Goal: Navigation & Orientation: Find specific page/section

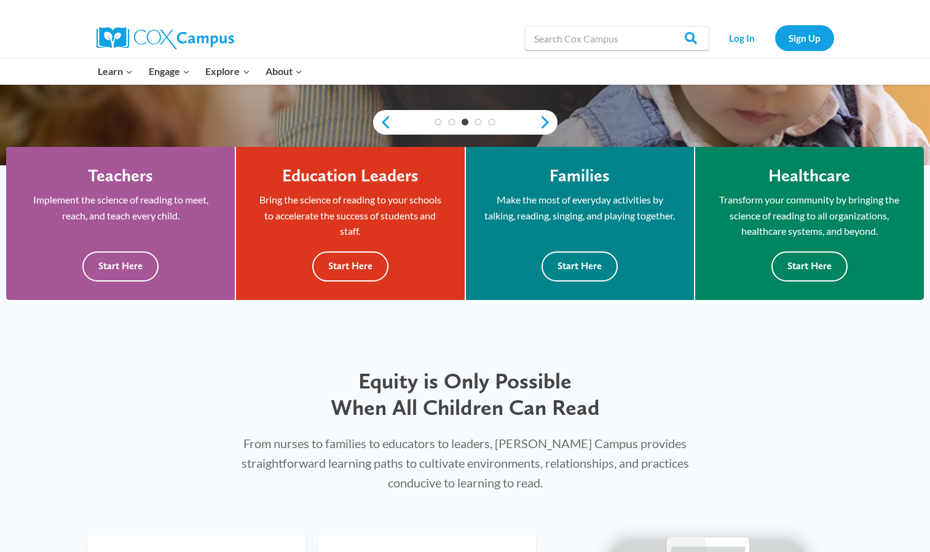
scroll to position [307, 0]
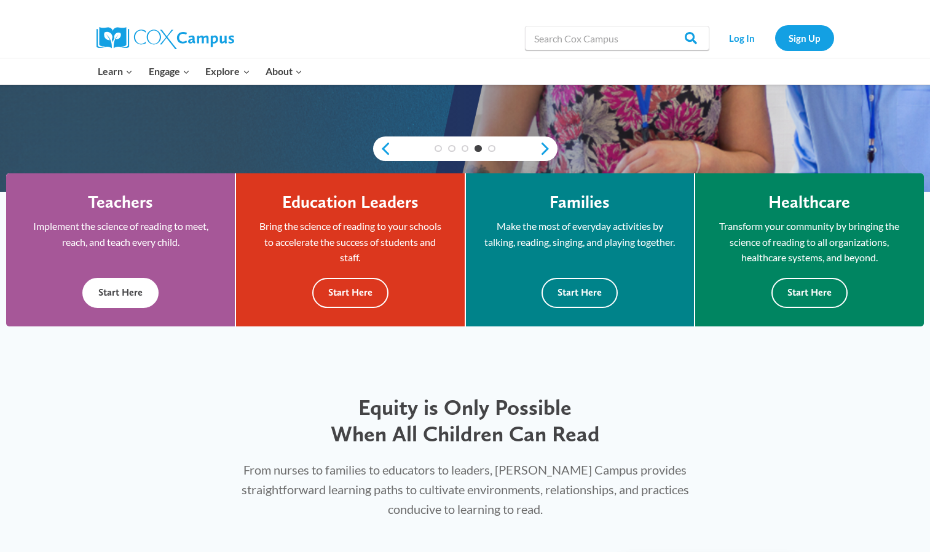
click at [131, 288] on button "Start Here" at bounding box center [120, 293] width 76 height 30
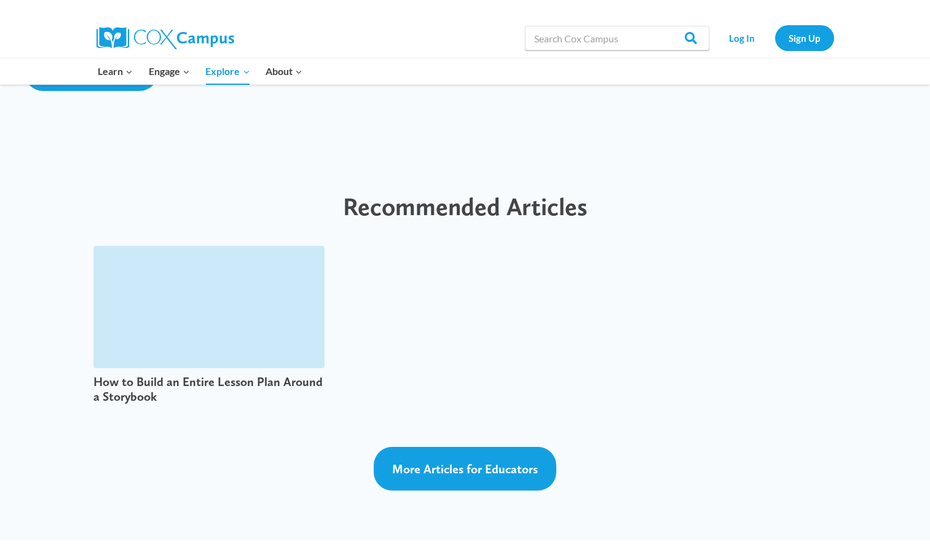
scroll to position [3193, 0]
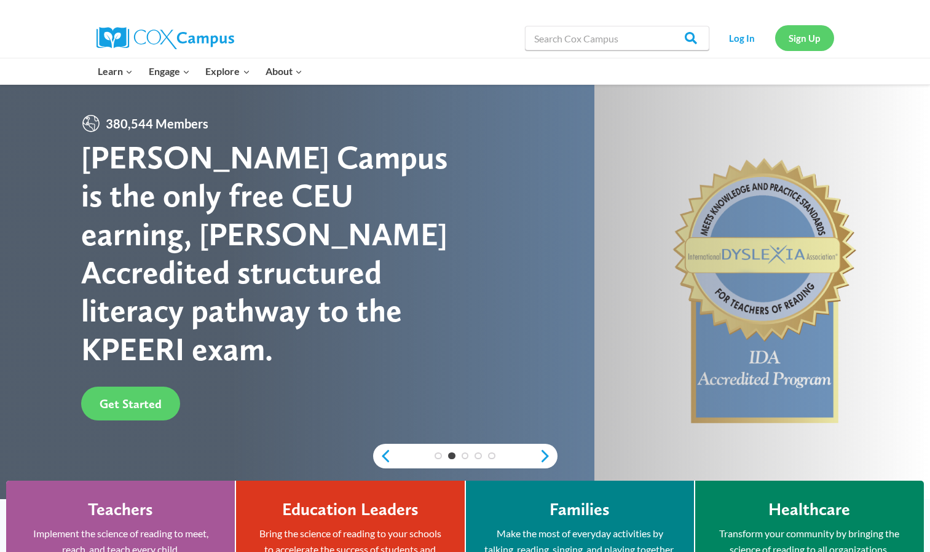
click at [813, 45] on link "Sign Up" at bounding box center [804, 37] width 59 height 25
